Goal: Task Accomplishment & Management: Complete application form

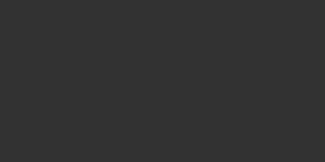
click at [283, 54] on div at bounding box center [162, 81] width 325 height 162
select select "3"
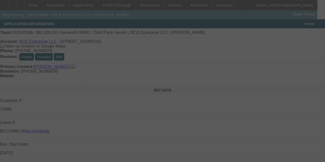
click at [283, 54] on div at bounding box center [162, 81] width 325 height 162
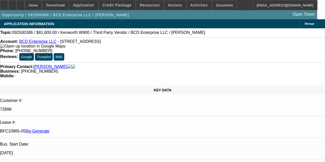
select select "0.15"
select select "2"
select select "0"
select select "1"
select select "2"
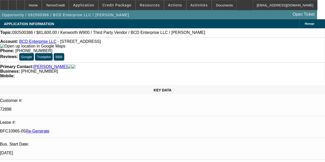
select select "6"
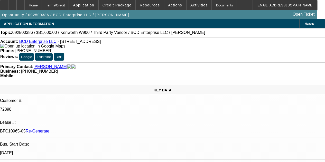
scroll to position [0, 0]
click at [8, 3] on div at bounding box center [4, 5] width 8 height 10
click at [5, 3] on div at bounding box center [4, 5] width 8 height 10
click at [190, 5] on span "Activities" at bounding box center [198, 5] width 17 height 4
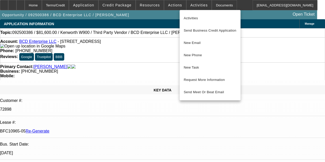
click at [170, 4] on div at bounding box center [162, 81] width 325 height 162
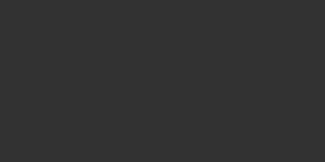
select select "3"
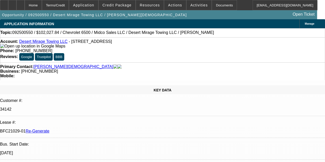
select select "0"
select select "3"
select select "0.1"
select select "4"
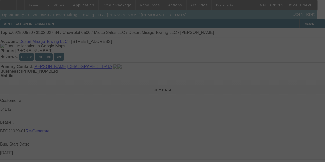
select select "3"
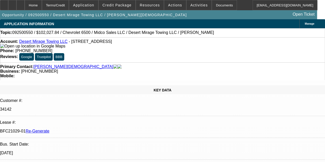
select select "0"
select select "3"
select select "0.1"
select select "4"
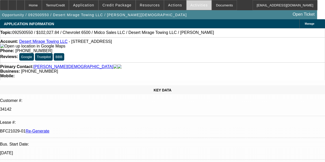
click at [190, 5] on span "Activities" at bounding box center [198, 5] width 17 height 4
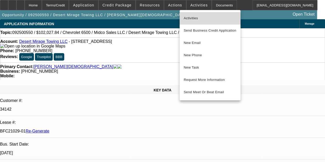
click at [190, 19] on span "Activities" at bounding box center [209, 18] width 53 height 6
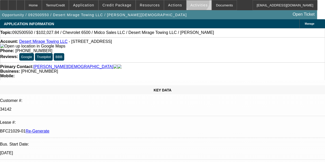
click at [190, 3] on span at bounding box center [198, 5] width 25 height 12
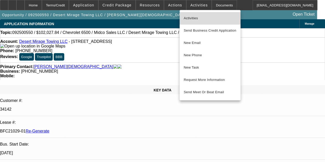
click at [190, 16] on span "Activities" at bounding box center [209, 18] width 53 height 6
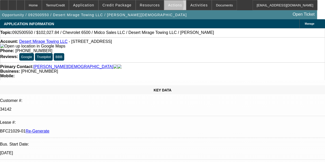
click at [168, 6] on span "Actions" at bounding box center [175, 5] width 14 height 4
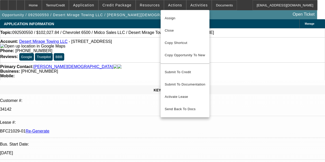
click at [211, 5] on div at bounding box center [162, 81] width 325 height 162
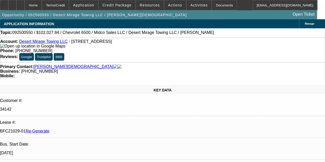
click at [211, 5] on div "Documents" at bounding box center [223, 5] width 25 height 10
click at [171, 6] on span "Actions" at bounding box center [175, 5] width 14 height 4
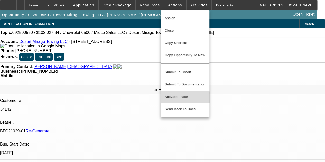
click at [176, 94] on span "Activate Lease" at bounding box center [184, 97] width 41 height 6
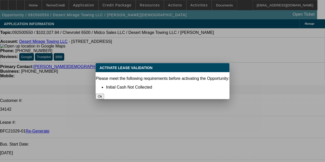
click at [104, 94] on button "Ok" at bounding box center [99, 96] width 8 height 5
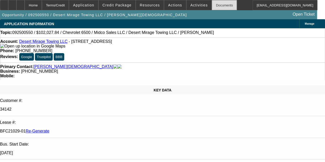
click at [211, 5] on div "Documents" at bounding box center [223, 5] width 25 height 10
click at [168, 6] on span "Actions" at bounding box center [175, 5] width 14 height 4
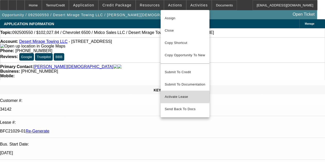
click at [175, 94] on span "Activate Lease" at bounding box center [184, 97] width 41 height 6
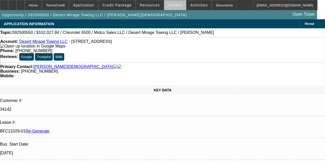
click at [173, 4] on span "Actions" at bounding box center [175, 5] width 14 height 4
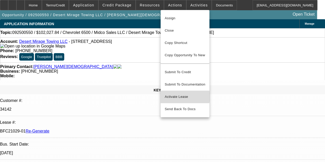
click at [176, 94] on span "Activate Lease" at bounding box center [184, 97] width 41 height 6
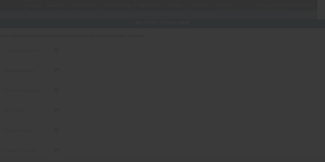
type input "9/25/2025"
type input "9/26/2025"
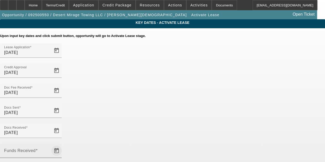
click at [63, 144] on span "Open calendar" at bounding box center [56, 150] width 12 height 12
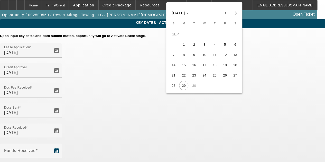
click at [224, 77] on span "26" at bounding box center [224, 75] width 9 height 9
type input "9/26/2025"
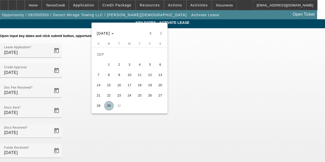
click at [110, 106] on span "29" at bounding box center [108, 105] width 9 height 9
type input "9/29/2025"
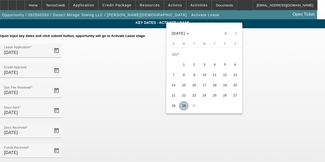
click at [182, 108] on span "29" at bounding box center [183, 105] width 9 height 9
type input "9/29/2025"
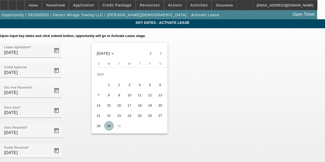
click at [105, 124] on button "29" at bounding box center [109, 126] width 10 height 10
type input "9/29/2025"
type input "10/1/2025"
type input "11/1/2025"
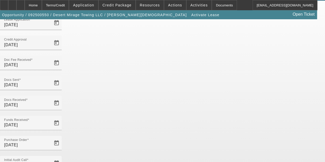
scroll to position [50, 0]
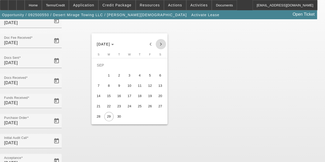
click at [160, 44] on span "Next month" at bounding box center [161, 44] width 10 height 10
click at [130, 66] on span "1" at bounding box center [129, 65] width 9 height 9
type input "10/1/2025"
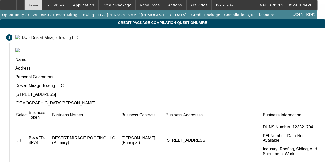
click at [42, 6] on div "Home" at bounding box center [33, 5] width 17 height 10
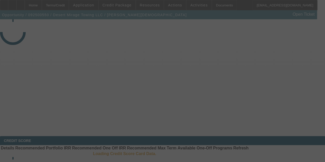
select select "4"
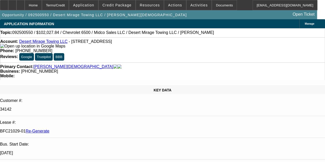
select select "0"
select select "3"
select select "0.1"
select select "4"
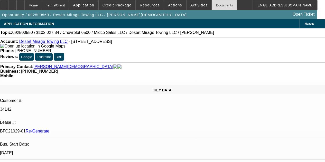
click at [211, 6] on div "Documents" at bounding box center [223, 5] width 25 height 10
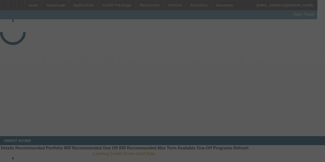
select select "3"
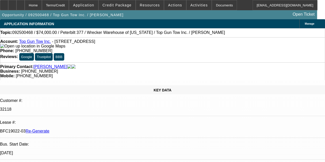
select select "0"
select select "2"
select select "0.1"
select select "4"
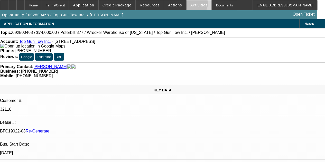
click at [190, 5] on span "Activities" at bounding box center [198, 5] width 17 height 4
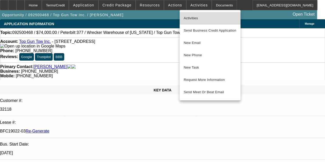
click at [189, 19] on span "Activities" at bounding box center [209, 18] width 53 height 6
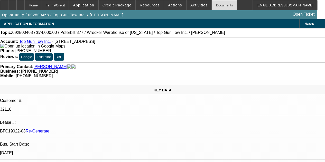
click at [215, 6] on div "Documents" at bounding box center [223, 5] width 25 height 10
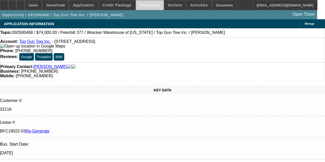
click at [151, 8] on span at bounding box center [150, 5] width 28 height 12
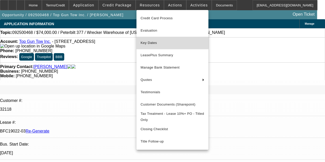
click at [153, 42] on span "Key Dates" at bounding box center [172, 43] width 64 height 6
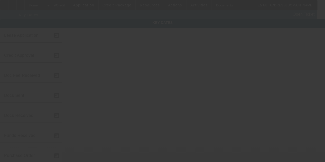
type input "9/22/2025"
type input "9/26/2025"
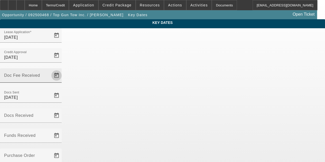
click at [63, 69] on span "Open calendar" at bounding box center [56, 75] width 12 height 12
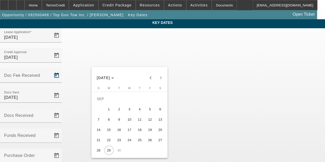
click at [146, 141] on span "26" at bounding box center [149, 139] width 9 height 9
type input "9/26/2025"
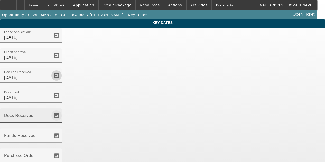
click at [63, 109] on span "Open calendar" at bounding box center [56, 115] width 12 height 12
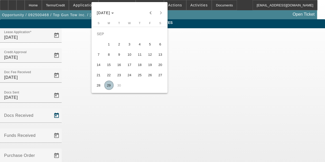
click at [108, 85] on span "29" at bounding box center [108, 85] width 9 height 9
type input "9/29/2025"
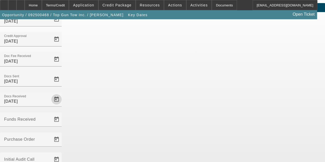
scroll to position [33, 0]
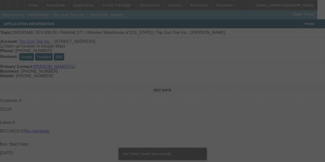
select select "3"
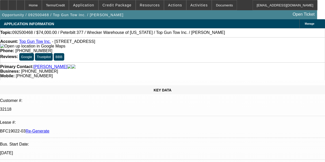
select select "0"
select select "2"
select select "0.1"
select select "4"
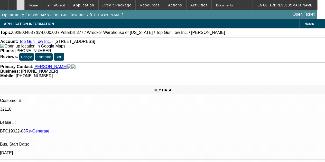
click at [21, 3] on icon at bounding box center [21, 3] width 0 height 0
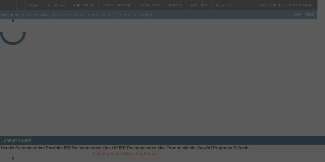
select select "3"
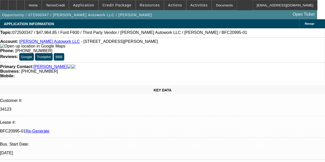
select select "0"
select select "2"
select select "0"
select select "6"
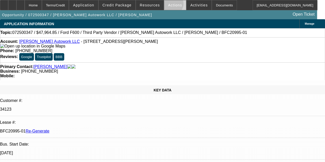
click at [168, 5] on span "Actions" at bounding box center [175, 5] width 14 height 4
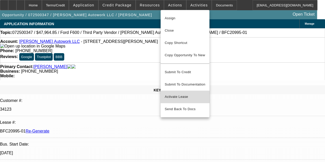
click at [176, 94] on span "Activate Lease" at bounding box center [184, 97] width 41 height 6
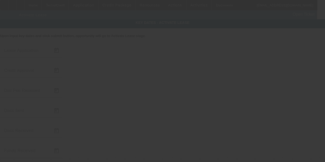
type input "[DATE]"
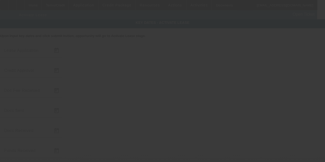
type input "[DATE]"
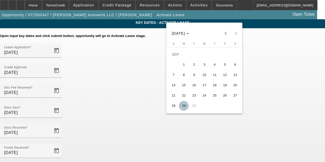
click at [182, 105] on span "29" at bounding box center [183, 105] width 9 height 9
type input "[DATE]"
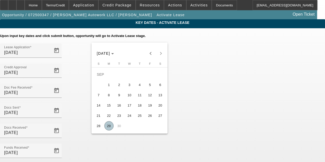
click at [108, 127] on span "29" at bounding box center [108, 125] width 9 height 9
type input "[DATE]"
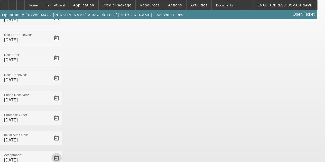
scroll to position [53, 0]
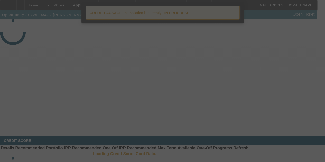
select select "4"
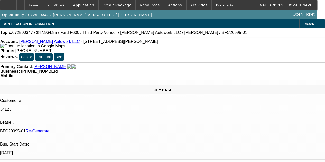
select select "0"
select select "2"
select select "0"
select select "6"
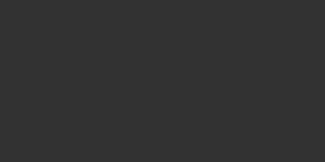
select select "3"
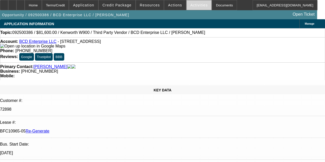
select select "0.15"
select select "2"
select select "0"
select select "6"
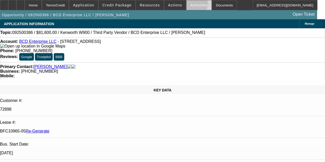
click at [190, 5] on span "Activities" at bounding box center [198, 5] width 17 height 4
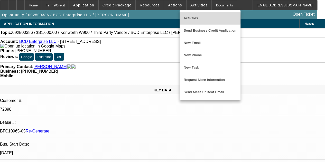
click at [190, 17] on span "Activities" at bounding box center [209, 18] width 53 height 6
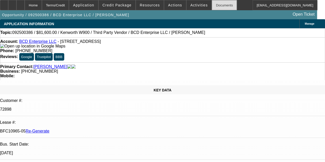
click at [211, 5] on div "Documents" at bounding box center [223, 5] width 25 height 10
click at [25, 2] on div at bounding box center [20, 5] width 8 height 10
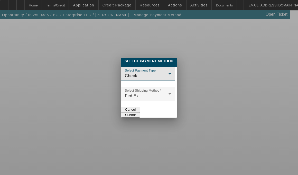
click at [171, 73] on div "Check" at bounding box center [148, 76] width 46 height 6
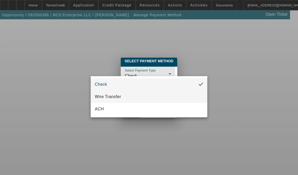
click at [115, 96] on span "Wire Transfer" at bounding box center [108, 96] width 26 height 6
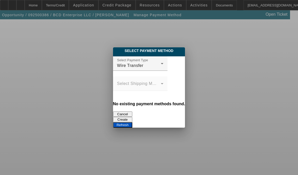
click at [132, 117] on button "Create" at bounding box center [122, 119] width 19 height 5
click at [132, 122] on button "Refresh" at bounding box center [122, 124] width 19 height 5
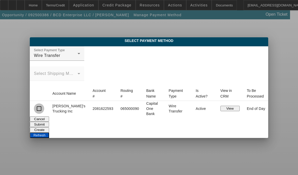
click at [44, 105] on input "checkbox" at bounding box center [39, 108] width 10 height 10
checkbox input "true"
click at [49, 121] on button "Submit" at bounding box center [39, 123] width 19 height 5
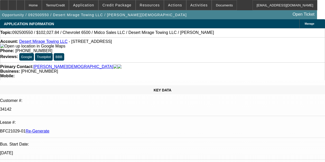
select select "4"
select select "0"
select select "3"
select select "0.1"
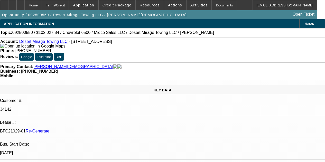
select select "4"
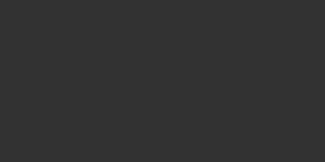
select select "3"
select select "0"
select select "6"
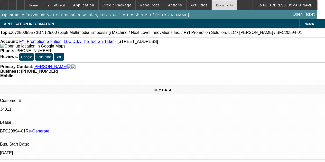
click at [211, 4] on div "Documents" at bounding box center [223, 5] width 25 height 10
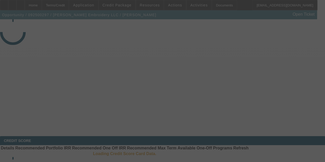
select select "3"
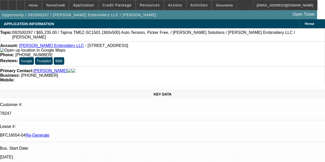
select select "0"
select select "2"
select select "0"
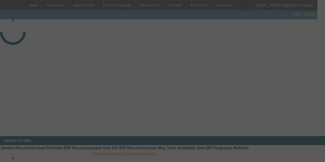
select select "3"
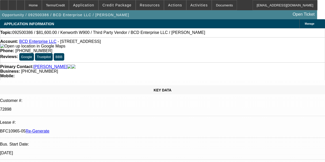
select select "0.15"
select select "2"
select select "0"
select select "6"
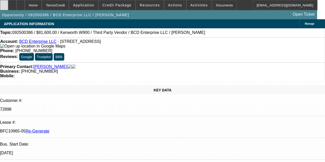
click at [4, 3] on icon at bounding box center [4, 3] width 0 height 0
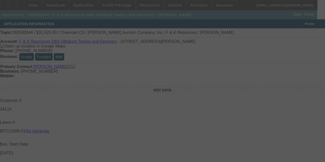
select select "4"
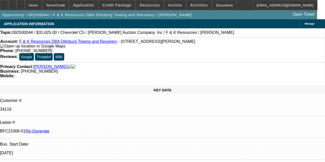
select select "0"
select select "3"
select select "0"
select select "6"
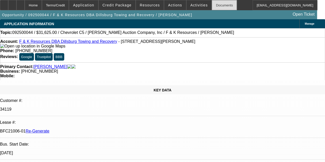
click at [211, 3] on div "Documents" at bounding box center [223, 5] width 25 height 10
click at [190, 5] on span "Activities" at bounding box center [198, 5] width 17 height 4
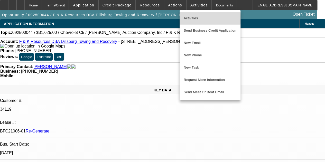
click at [189, 18] on span "Activities" at bounding box center [209, 18] width 53 height 6
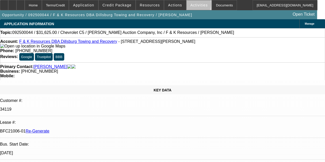
click at [191, 6] on span "Activities" at bounding box center [198, 5] width 17 height 4
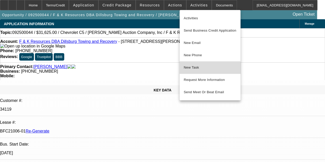
click at [192, 70] on span "New Task" at bounding box center [209, 67] width 53 height 6
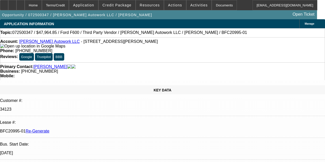
select select "4"
select select "0"
select select "2"
select select "0"
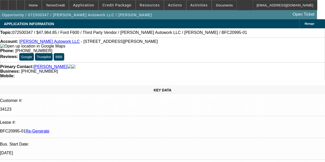
select select "6"
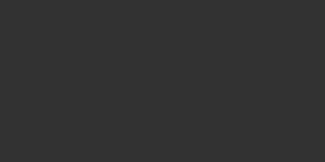
select select "3"
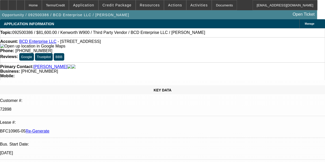
select select "0.15"
select select "2"
select select "0"
select select "6"
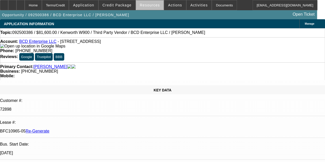
click at [152, 4] on span "Resources" at bounding box center [150, 5] width 20 height 4
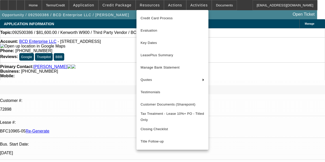
click at [212, 5] on div at bounding box center [162, 81] width 325 height 162
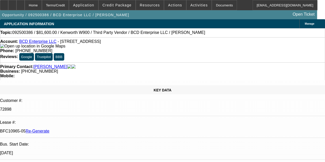
click at [212, 5] on div "Documents" at bounding box center [223, 5] width 25 height 10
click at [190, 6] on span "Activities" at bounding box center [198, 5] width 17 height 4
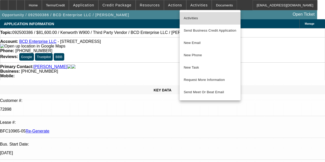
click at [187, 15] on span "Activities" at bounding box center [209, 18] width 53 height 6
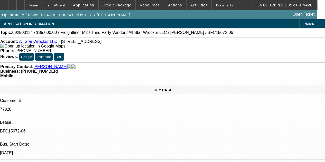
select select "0"
select select "2"
select select "0"
select select "6"
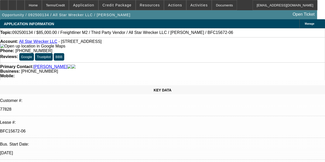
select select "0"
select select "2"
select select "0"
select select "6"
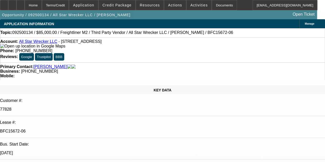
select select "0"
select select "2"
select select "0"
select select "6"
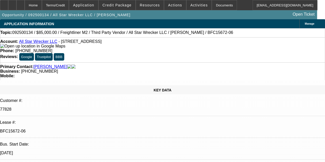
select select "0"
select select "6"
click at [190, 4] on span "Activities" at bounding box center [198, 5] width 17 height 4
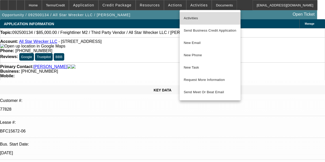
click at [188, 17] on span "Activities" at bounding box center [209, 18] width 53 height 6
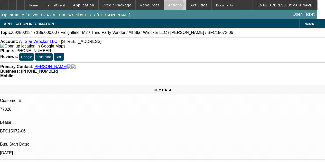
click at [169, 5] on span "Actions" at bounding box center [175, 5] width 14 height 4
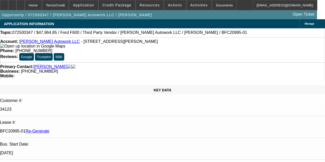
select select "4"
select select "0"
select select "2"
select select "0"
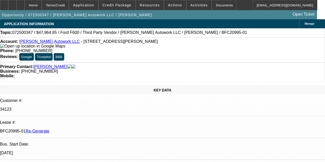
select select "6"
click at [212, 5] on div "Documents" at bounding box center [223, 5] width 25 height 10
click at [218, 6] on div "Documents" at bounding box center [223, 5] width 25 height 10
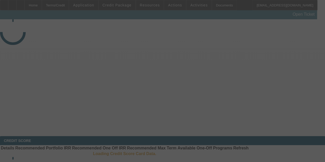
select select "3"
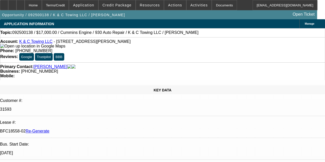
select select "0"
select select "2"
select select "0"
select select "6"
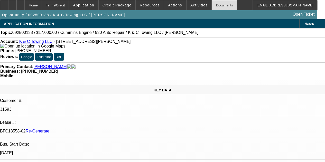
click at [211, 6] on div "Documents" at bounding box center [223, 5] width 25 height 10
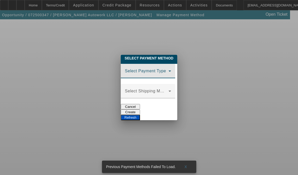
click at [168, 70] on span at bounding box center [147, 73] width 44 height 6
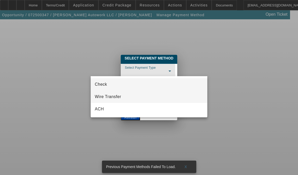
click at [110, 96] on span "Wire Transfer" at bounding box center [108, 96] width 26 height 6
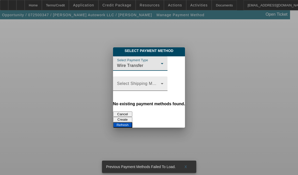
click at [136, 88] on span at bounding box center [139, 85] width 44 height 6
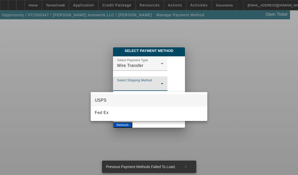
click at [229, 79] on div at bounding box center [149, 87] width 298 height 175
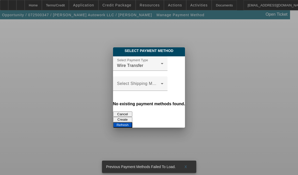
click at [132, 117] on button "Create" at bounding box center [122, 119] width 19 height 5
click at [132, 122] on button "Refresh" at bounding box center [122, 124] width 19 height 5
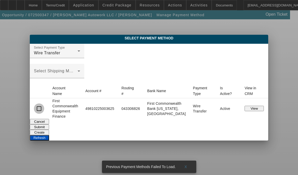
click at [44, 106] on input "checkbox" at bounding box center [39, 108] width 10 height 10
checkbox input "true"
click at [49, 124] on button "Submit" at bounding box center [39, 126] width 19 height 5
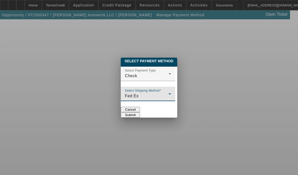
click at [151, 93] on div "Fed Ex" at bounding box center [147, 96] width 44 height 6
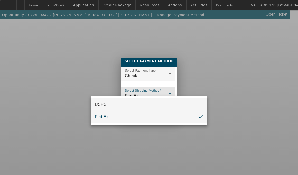
click at [118, 107] on mat-option "USPS" at bounding box center [149, 104] width 117 height 12
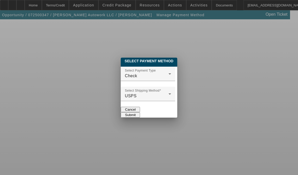
click at [140, 112] on button "Submit" at bounding box center [130, 114] width 19 height 5
